Goal: Find specific page/section: Find specific page/section

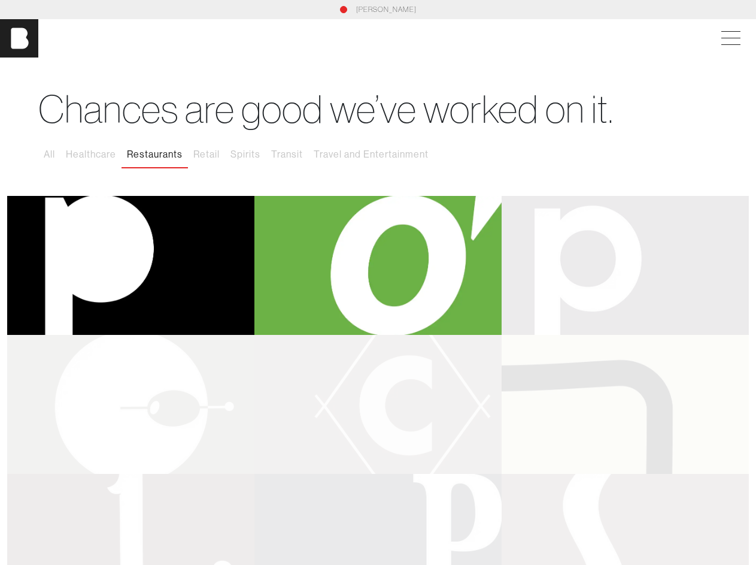
click at [741, 38] on span at bounding box center [729, 39] width 28 height 22
click at [50, 154] on button "All" at bounding box center [49, 154] width 22 height 25
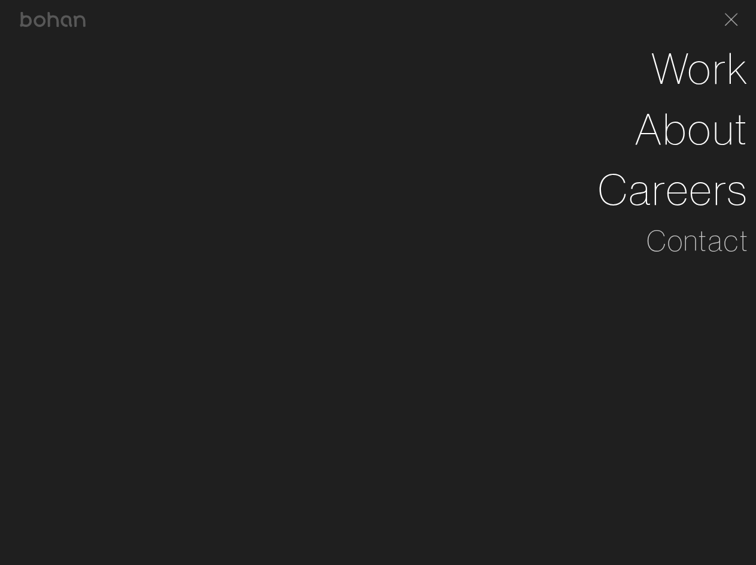
click at [92, 154] on button "Healthcare" at bounding box center [90, 154] width 61 height 25
click at [155, 154] on li "About" at bounding box center [378, 129] width 742 height 60
click at [207, 154] on li "About" at bounding box center [378, 129] width 742 height 60
click at [246, 154] on li "About" at bounding box center [378, 129] width 742 height 60
click at [287, 154] on li "About" at bounding box center [378, 129] width 742 height 60
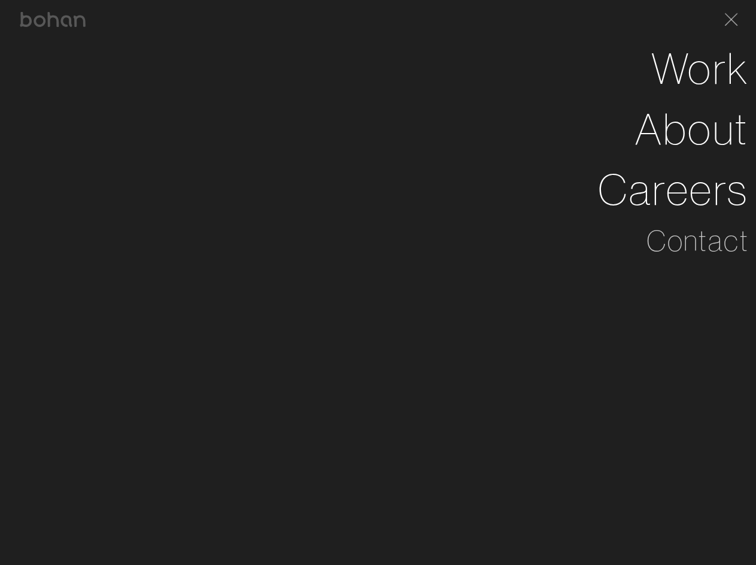
click at [371, 154] on li "About" at bounding box center [378, 129] width 742 height 60
